Goal: Find specific page/section: Find specific page/section

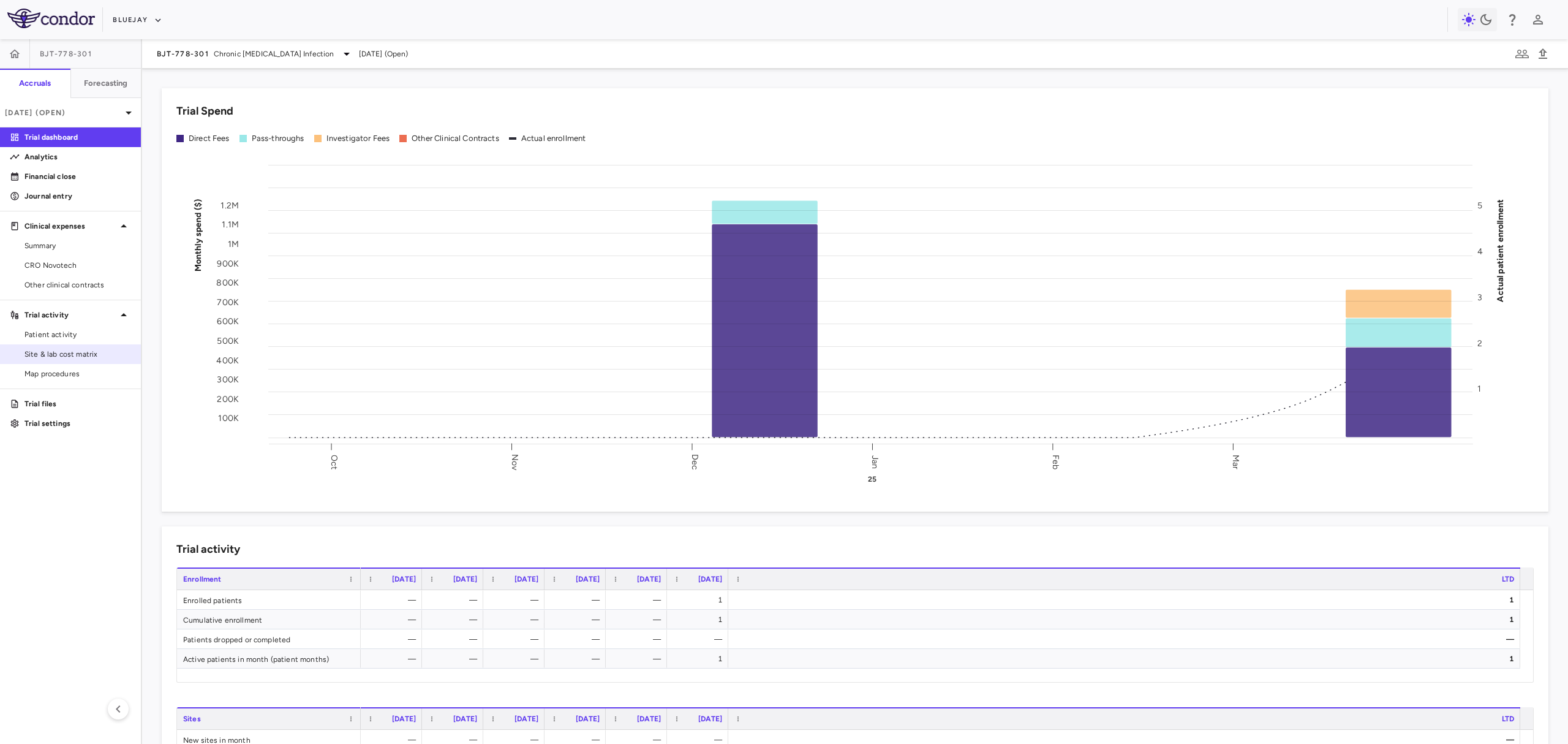
click at [88, 349] on span "Site & lab cost matrix" at bounding box center [78, 354] width 106 height 11
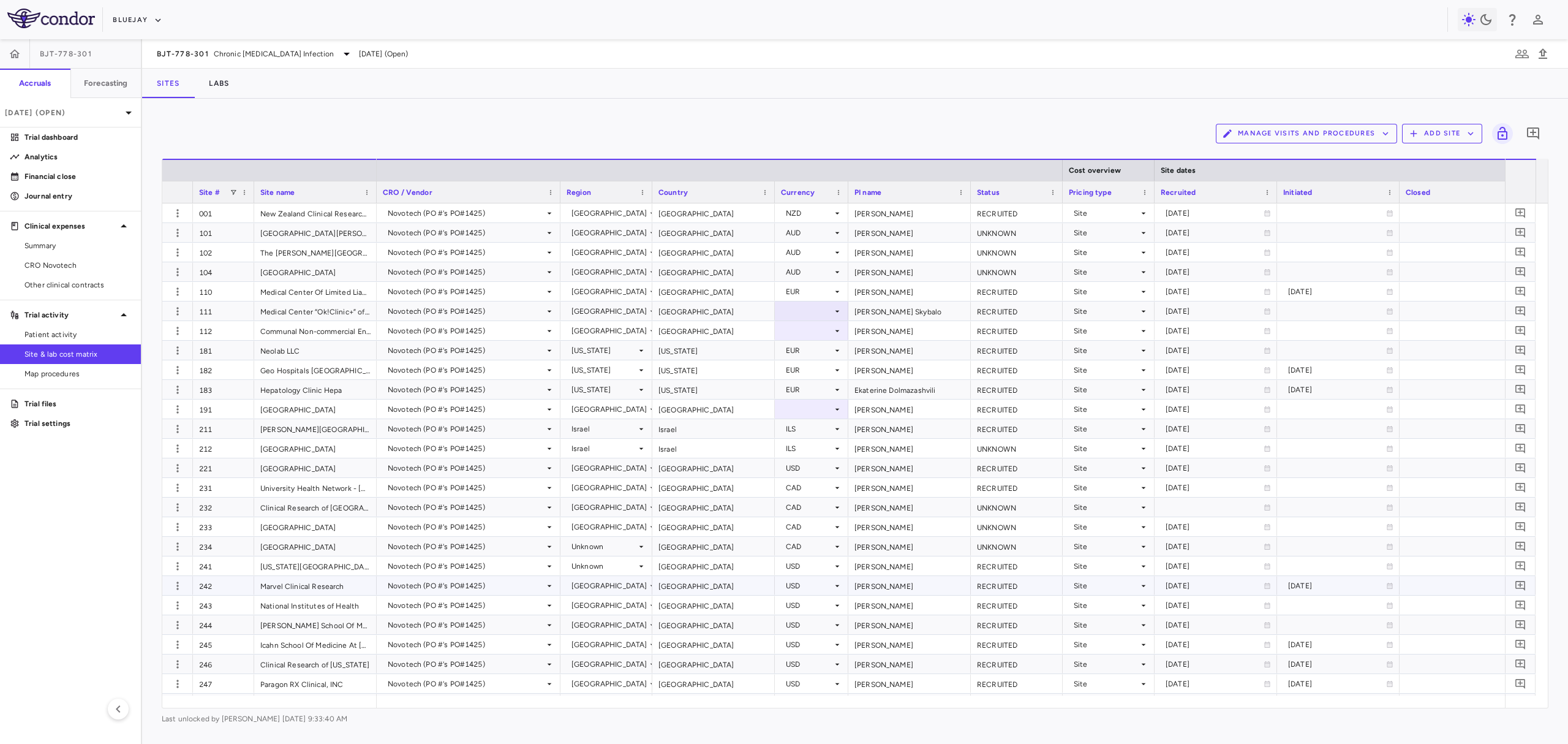
scroll to position [331, 0]
